Goal: Communication & Community: Connect with others

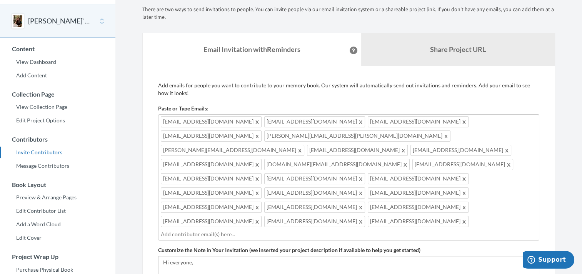
scroll to position [38, 0]
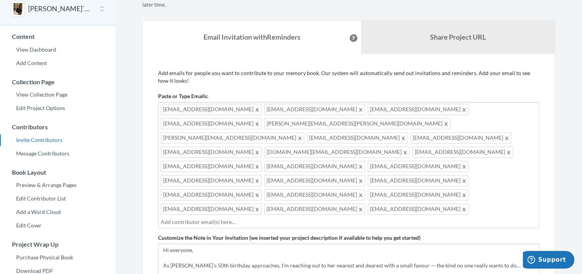
click at [367, 218] on input "text" at bounding box center [349, 222] width 376 height 8
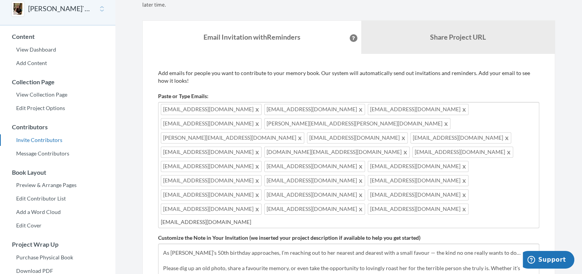
scroll to position [0, 0]
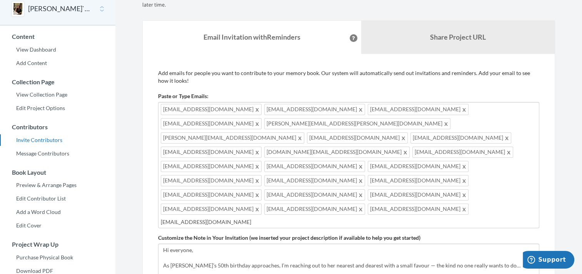
type input "[EMAIL_ADDRESS][DOMAIN_NAME]"
click at [481, 243] on textarea "Hi everyone, As [PERSON_NAME]’s 50th birthday approaches, I’m reaching out to h…" at bounding box center [348, 269] width 381 height 52
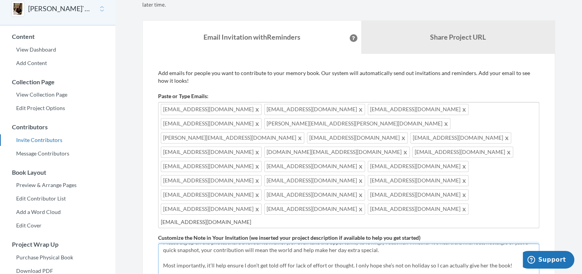
click at [233, 243] on textarea "Hi everyone, As [PERSON_NAME]’s 50th birthday approaches, I’m reaching out to h…" at bounding box center [348, 269] width 381 height 52
click at [309, 243] on textarea "Hi everyone, As [PERSON_NAME]’s 50th birthday approaches, I’m reaching out to h…" at bounding box center [348, 269] width 381 height 52
click at [317, 243] on textarea "Hi everyone, As [PERSON_NAME]’s 50th birthday approaches, I’m reaching out to h…" at bounding box center [348, 269] width 381 height 52
click at [312, 243] on textarea "Hi everyone, As [PERSON_NAME]’s 50th birthday approaches, I’m reaching out to h…" at bounding box center [348, 269] width 381 height 52
type textarea "Hi everyone, As [PERSON_NAME]’s 50th birthday approaches, I’m reaching out to h…"
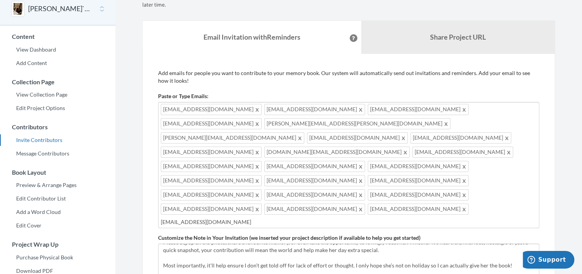
drag, startPoint x: 312, startPoint y: 228, endPoint x: 300, endPoint y: 249, distance: 24.7
click at [300, 249] on div "Add emails for people you want to contribute to your memory book. Our system wi…" at bounding box center [348, 212] width 381 height 287
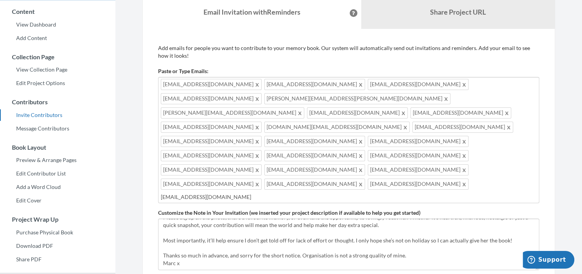
scroll to position [77, 0]
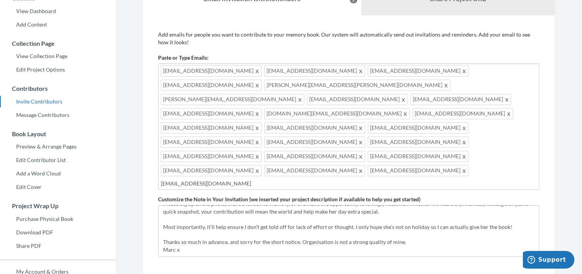
click at [425, 179] on input "[EMAIL_ADDRESS][DOMAIN_NAME]" at bounding box center [349, 183] width 376 height 8
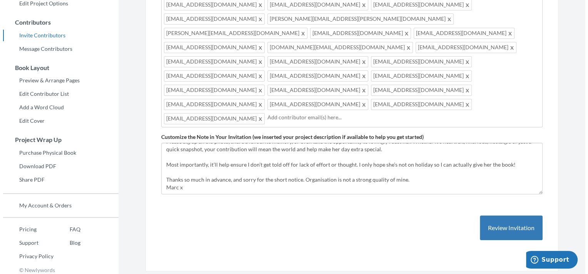
scroll to position [146, 0]
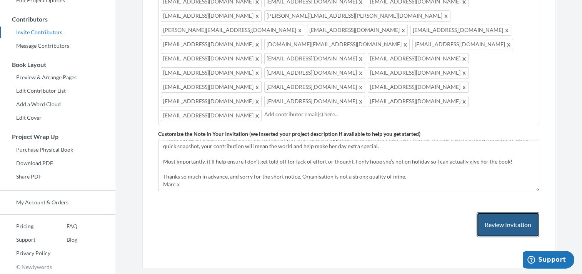
click at [492, 212] on button "Review Invitation" at bounding box center [508, 224] width 63 height 25
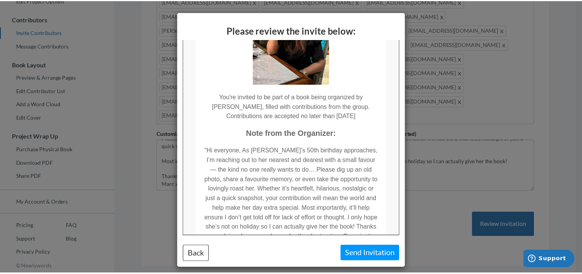
scroll to position [0, 0]
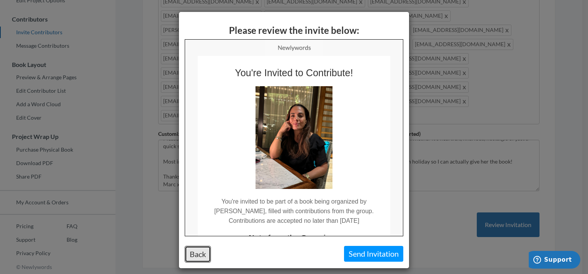
click at [194, 257] on button "Back" at bounding box center [198, 254] width 26 height 17
